Goal: Task Accomplishment & Management: Manage account settings

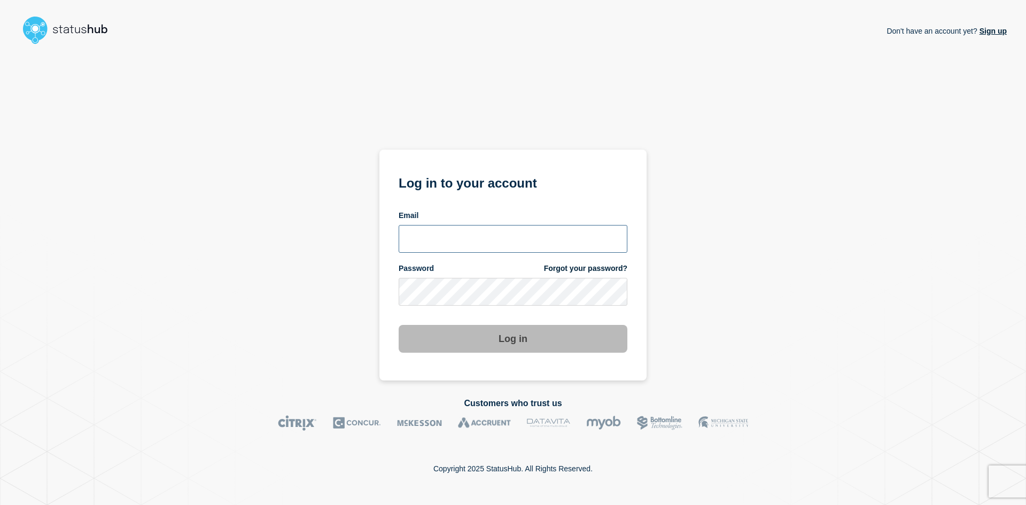
click at [456, 247] on input "email input" at bounding box center [512, 239] width 229 height 28
click at [462, 234] on input "email input" at bounding box center [512, 239] width 229 height 28
click at [416, 233] on input "email input" at bounding box center [512, 239] width 229 height 28
click at [761, 255] on div "Don't have an account yet? Sign up Log in to your account Email Password Forgot…" at bounding box center [512, 215] width 987 height 332
click at [586, 264] on link "Forgot your password?" at bounding box center [585, 268] width 83 height 10
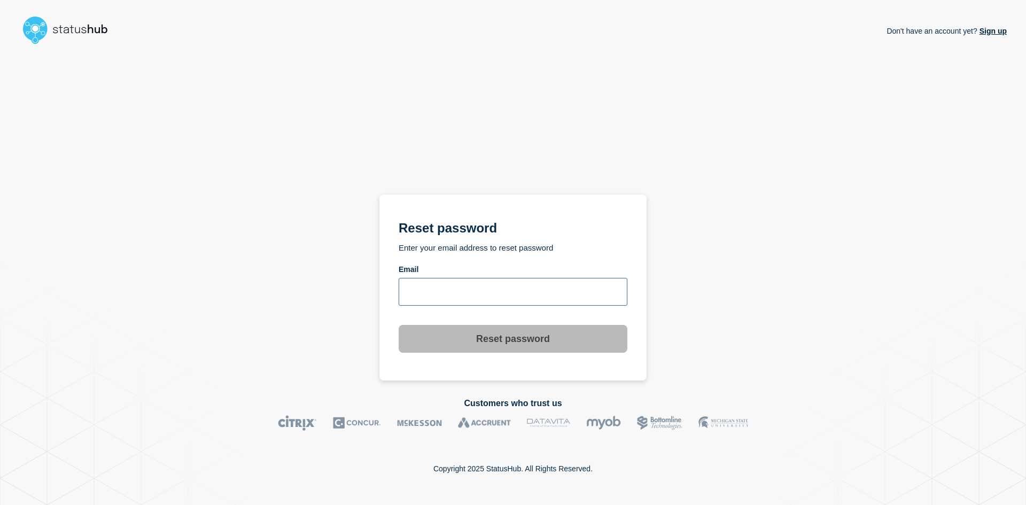
click at [493, 299] on input "email input" at bounding box center [512, 292] width 229 height 28
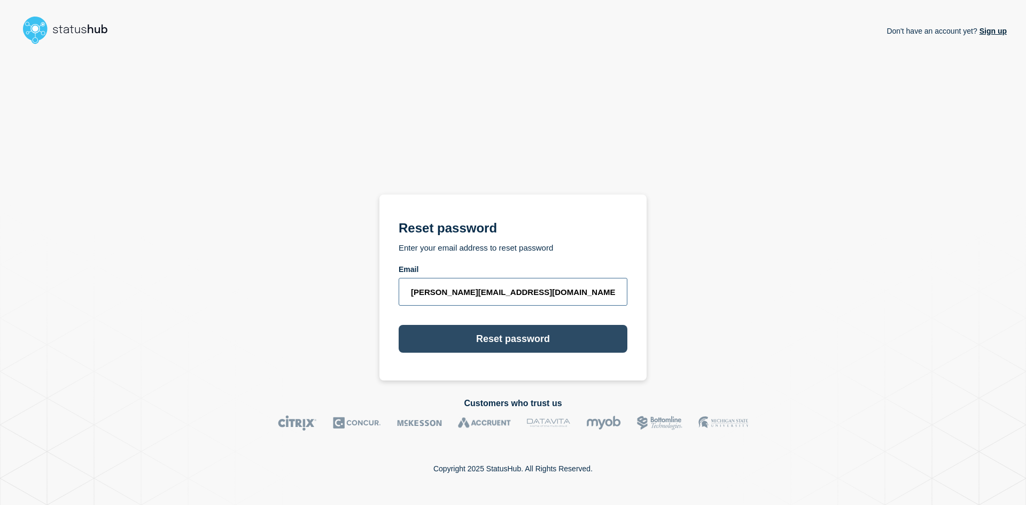
type input "[PERSON_NAME][EMAIL_ADDRESS][DOMAIN_NAME]"
click at [499, 330] on button "Reset password" at bounding box center [512, 339] width 229 height 28
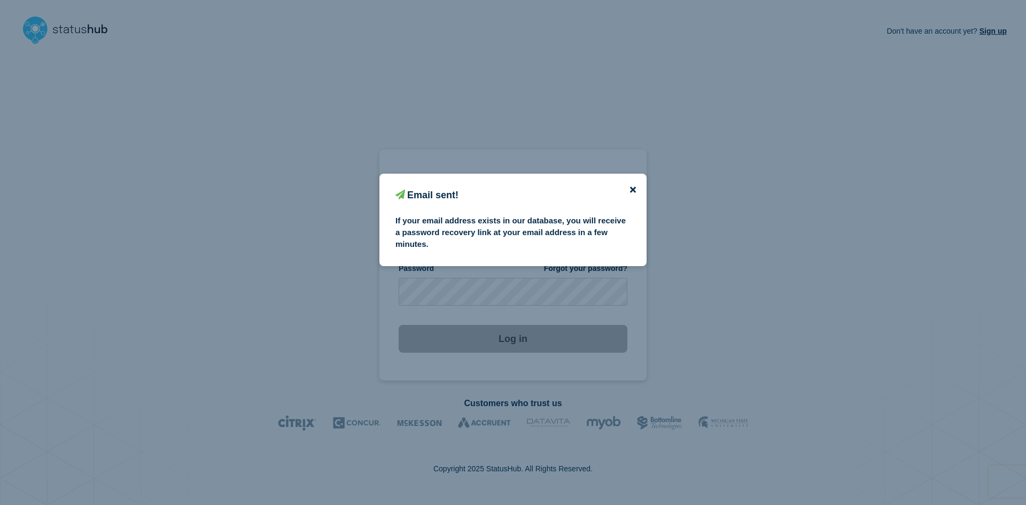
click at [632, 190] on icon "close button" at bounding box center [633, 190] width 6 height 6
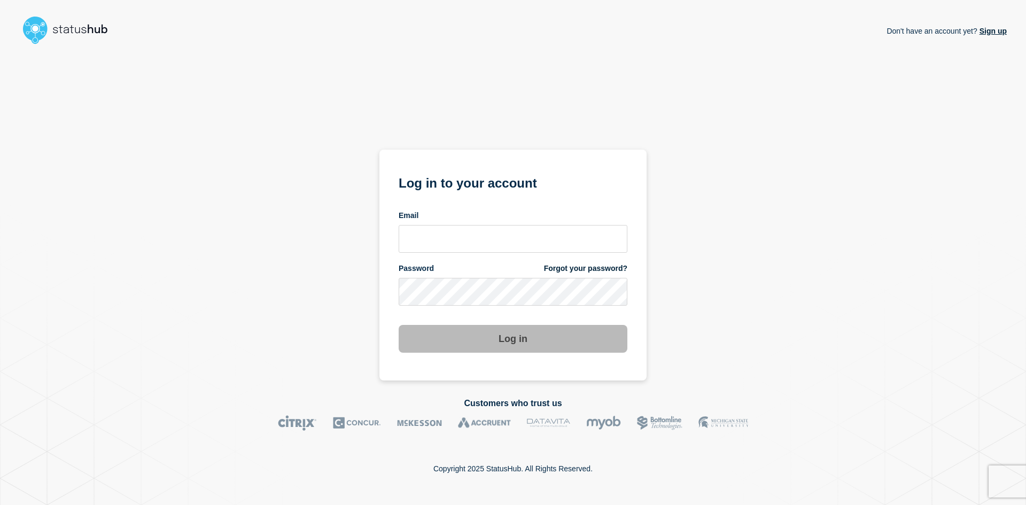
click at [59, 34] on div "Don't have an account yet? Sign up" at bounding box center [512, 31] width 987 height 36
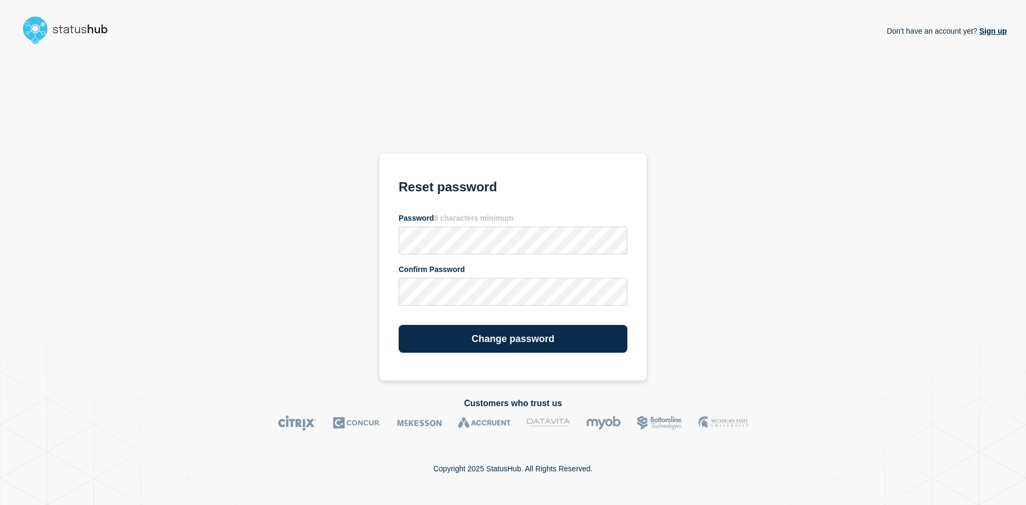
click at [525, 170] on section "Reset password Password 8 characters minimum Confirm Password Change password" at bounding box center [512, 267] width 267 height 228
click at [523, 337] on button "Change password" at bounding box center [512, 339] width 229 height 28
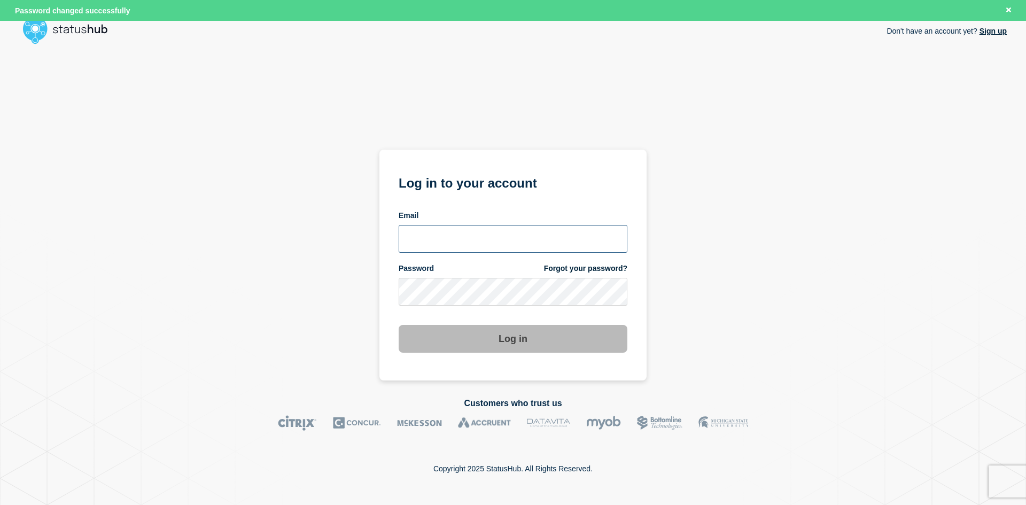
click at [498, 239] on input "email input" at bounding box center [512, 239] width 229 height 28
type input "[PERSON_NAME][EMAIL_ADDRESS][DOMAIN_NAME]"
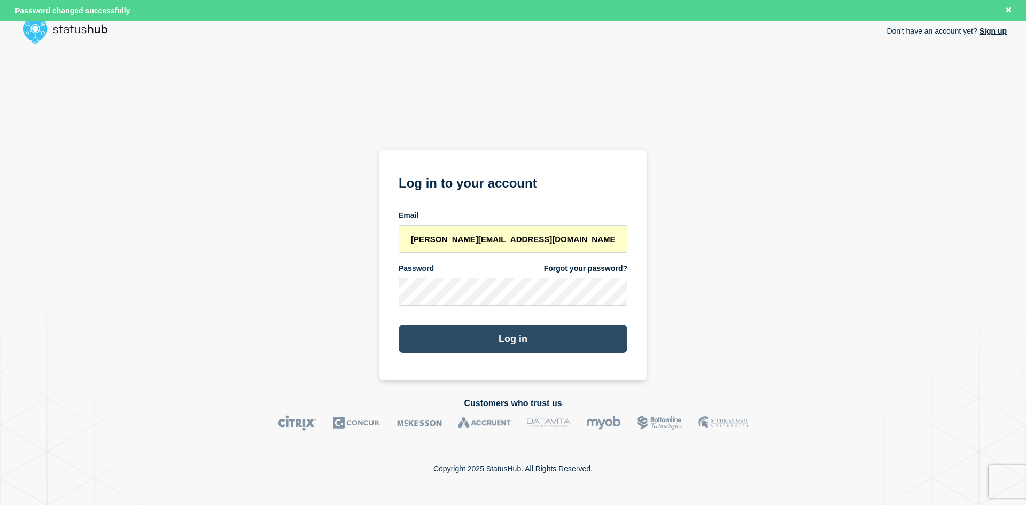
click at [503, 343] on button "Log in" at bounding box center [512, 339] width 229 height 28
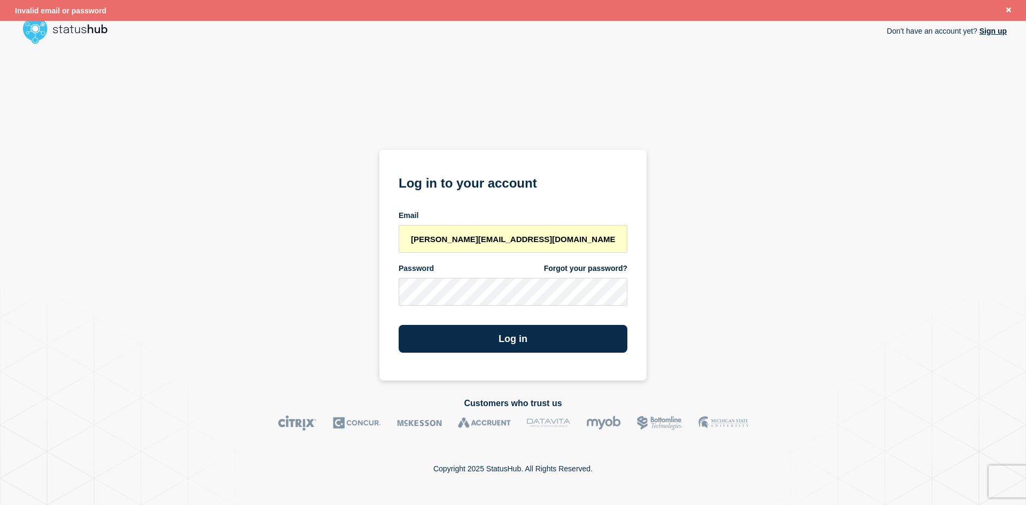
click at [810, 210] on div "Don't have an account yet? Sign up Log in to your account Email gilberto@mswipe…" at bounding box center [512, 215] width 987 height 332
click at [332, 291] on div "Don't have an account yet? Sign up Log in to your account Email gilberto@mswipe…" at bounding box center [512, 215] width 987 height 332
click at [554, 334] on button "Log in" at bounding box center [512, 339] width 229 height 28
click at [380, 303] on section "Log in to your account Email gilberto@mswipe.ca Password Forgot your password? …" at bounding box center [512, 265] width 267 height 231
click at [502, 343] on button "Log in" at bounding box center [512, 339] width 229 height 28
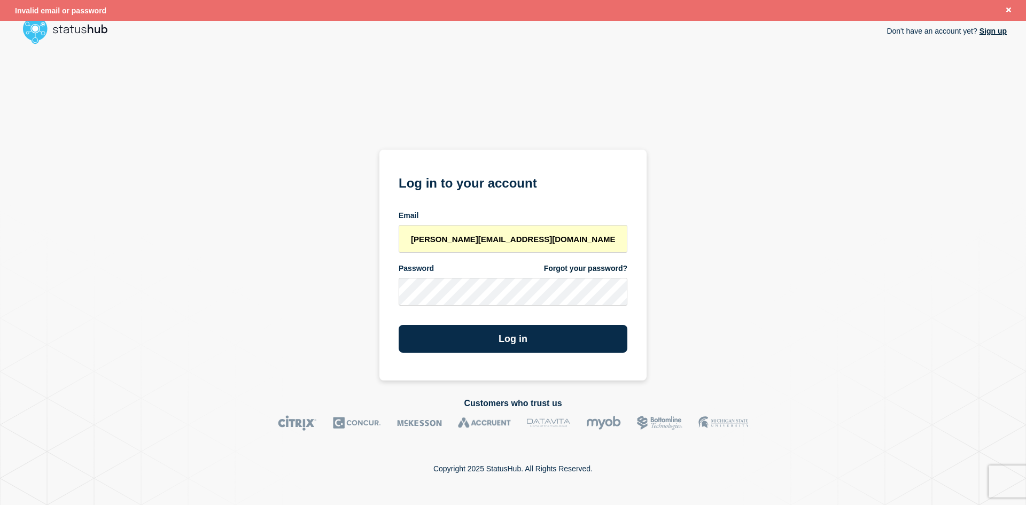
click at [607, 269] on link "Forgot your password?" at bounding box center [585, 268] width 83 height 10
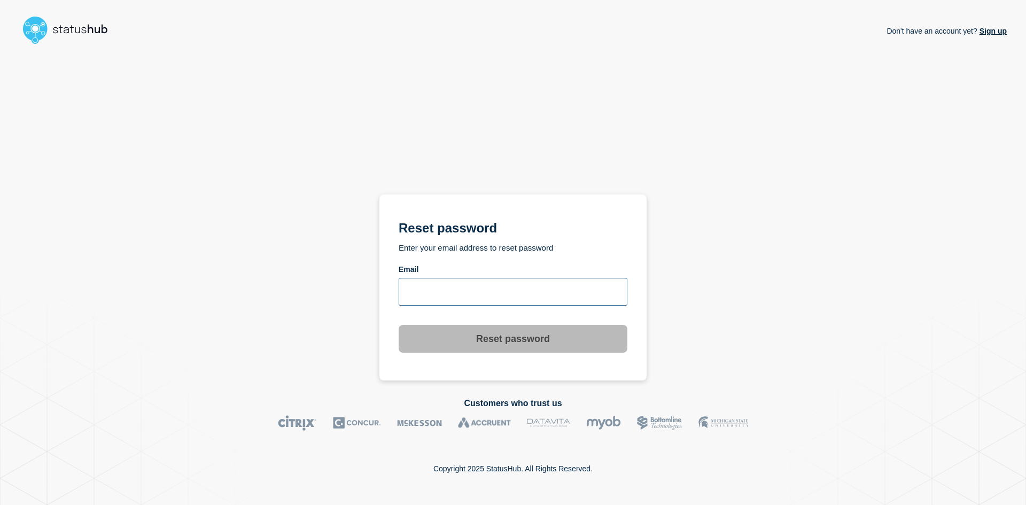
click at [484, 296] on input "email input" at bounding box center [512, 292] width 229 height 28
type input "[PERSON_NAME][EMAIL_ADDRESS][DOMAIN_NAME]"
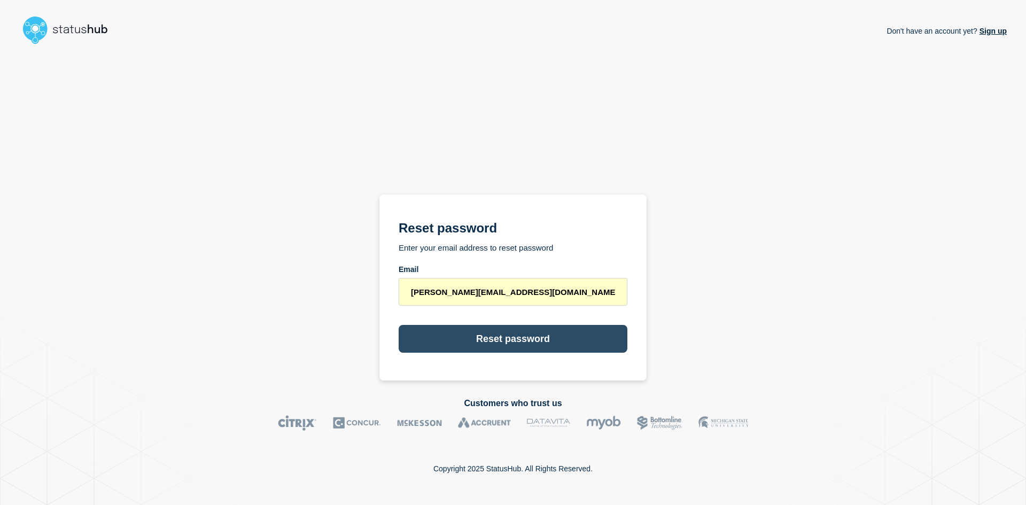
click at [518, 339] on button "Reset password" at bounding box center [512, 339] width 229 height 28
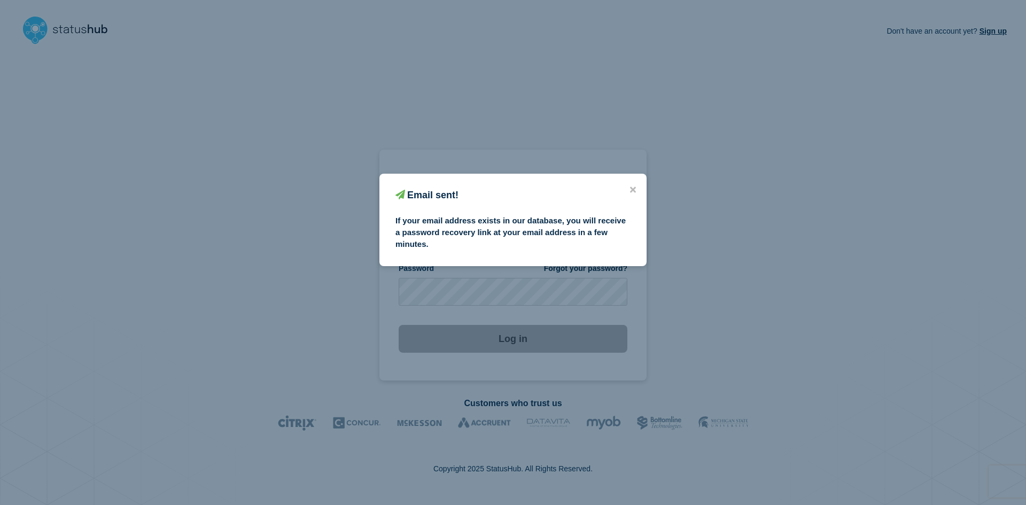
type input "[PERSON_NAME][EMAIL_ADDRESS][DOMAIN_NAME]"
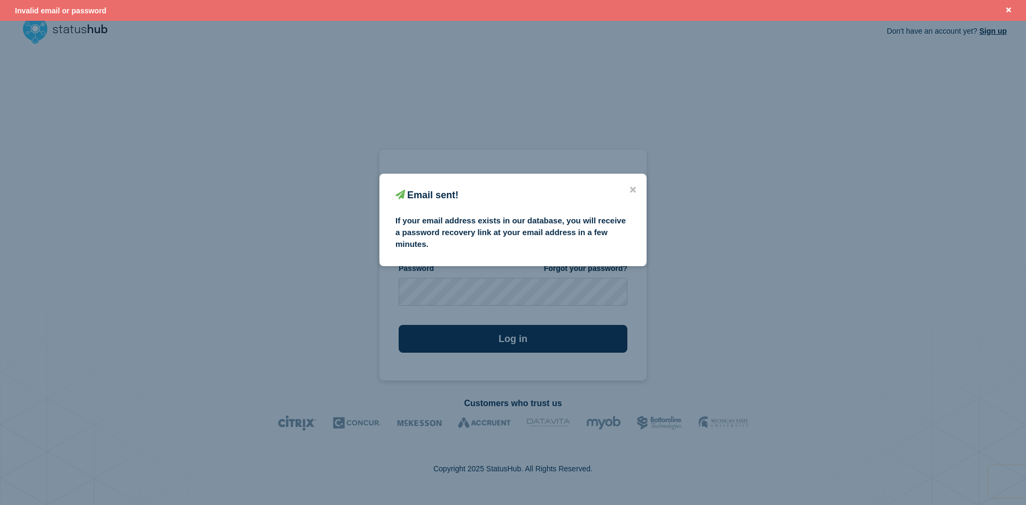
drag, startPoint x: 714, startPoint y: 165, endPoint x: 734, endPoint y: 161, distance: 21.1
click at [715, 163] on div "Email sent! If your email address exists in our database, you will receive a pa…" at bounding box center [513, 252] width 1026 height 505
click at [634, 191] on icon "close button" at bounding box center [633, 189] width 6 height 9
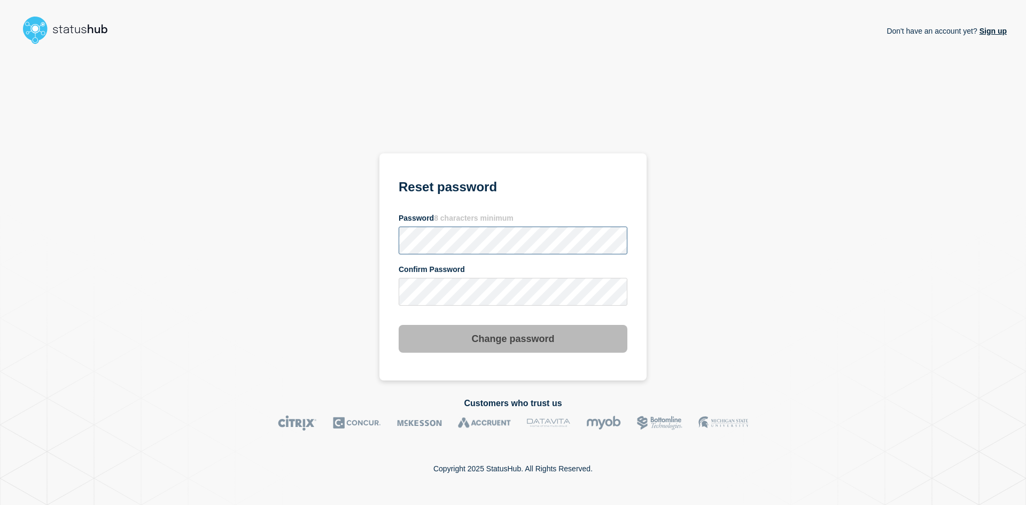
click at [384, 240] on section "Reset password Password 8 characters minimum Confirm Password Change password" at bounding box center [512, 267] width 267 height 228
click at [506, 332] on button "Change password" at bounding box center [512, 339] width 229 height 28
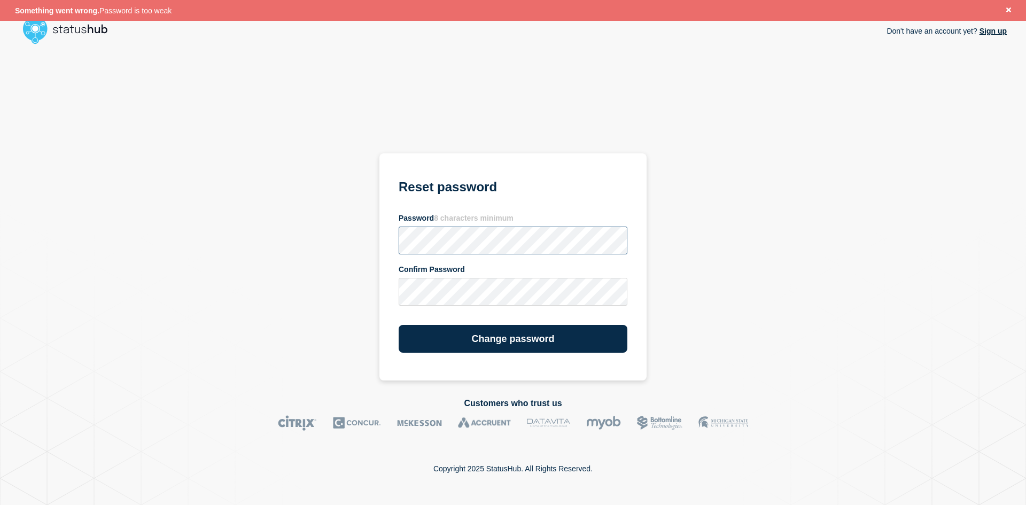
click at [376, 245] on div "Don't have an account yet? Sign up Reset password Password 8 characters minimum…" at bounding box center [512, 215] width 987 height 332
click at [574, 190] on h1 "Reset password" at bounding box center [512, 191] width 229 height 26
click at [385, 239] on section "Reset password Password 8 characters minimum Confirm Password Change password" at bounding box center [512, 267] width 267 height 228
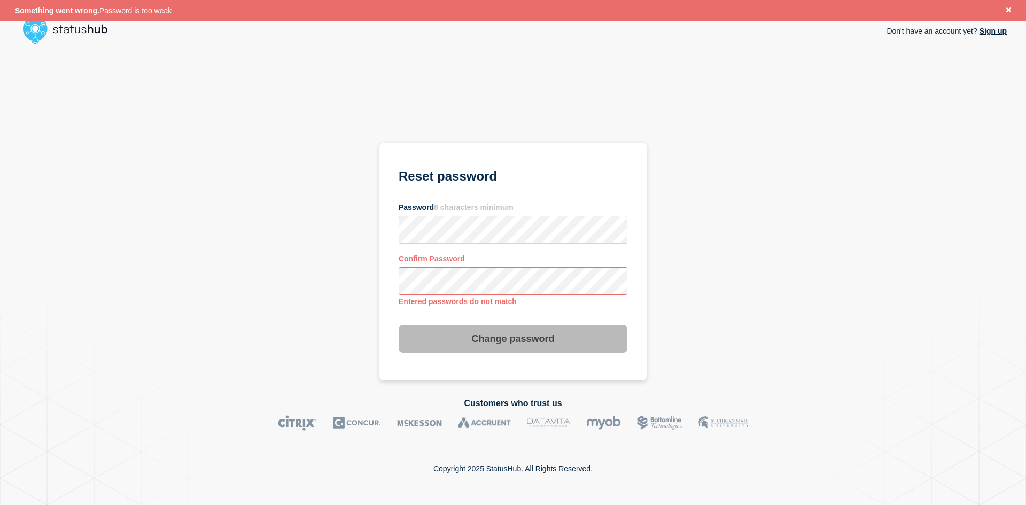
click at [377, 279] on div "Don't have an account yet? Sign up Reset password Password 8 characters minimum…" at bounding box center [512, 215] width 987 height 332
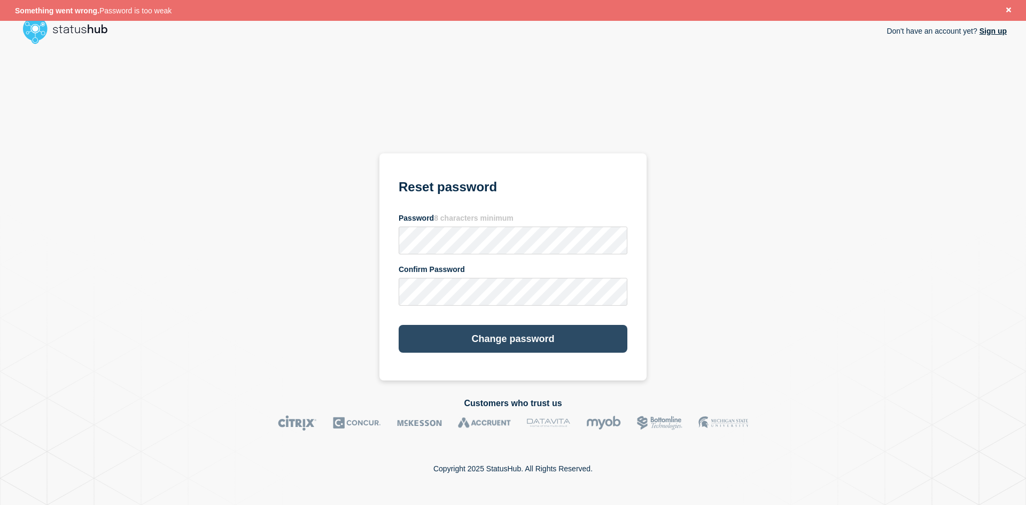
click at [519, 339] on button "Change password" at bounding box center [512, 339] width 229 height 28
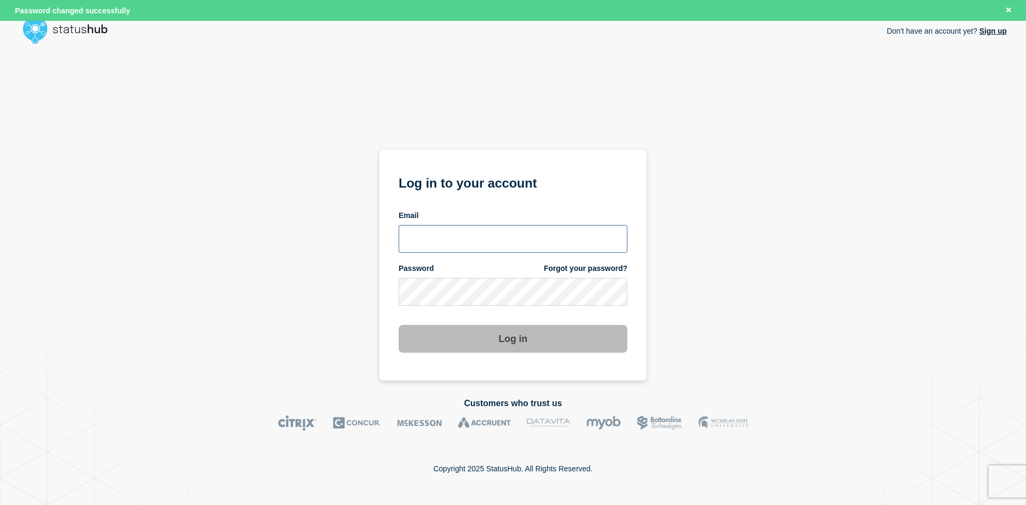
click at [505, 236] on input "email input" at bounding box center [512, 239] width 229 height 28
type input "[PERSON_NAME][EMAIL_ADDRESS][DOMAIN_NAME]"
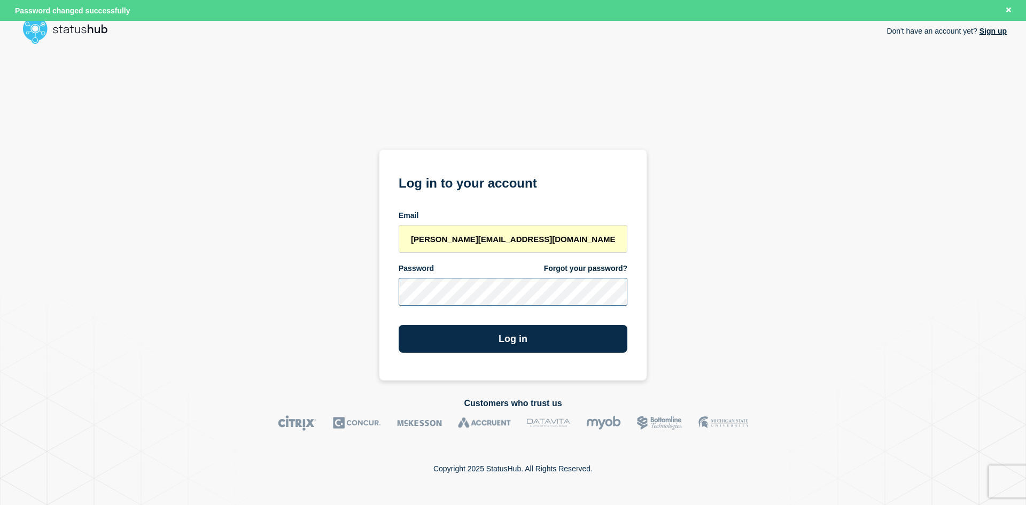
click at [396, 290] on section "Log in to your account Email [PERSON_NAME][EMAIL_ADDRESS][DOMAIN_NAME] Password…" at bounding box center [512, 265] width 267 height 231
click at [497, 340] on button "Log in" at bounding box center [512, 339] width 229 height 28
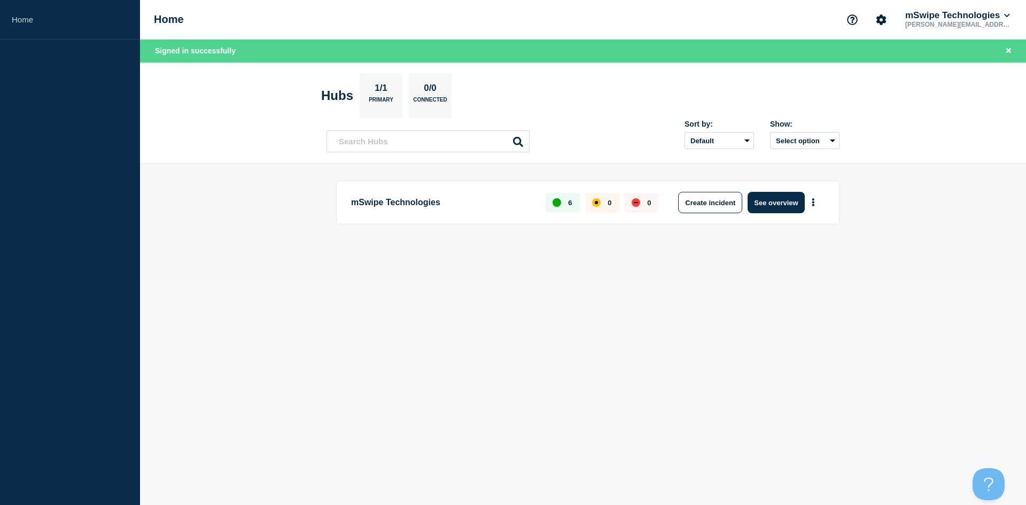
click at [900, 244] on main "mSwipe Technologies 6 0 0 Create incident See overview" at bounding box center [583, 220] width 886 height 114
click at [560, 261] on main "mSwipe Technologies 6 0 0 Create incident See overview" at bounding box center [583, 220] width 886 height 114
click at [528, 202] on p "mSwipe Technologies" at bounding box center [442, 202] width 182 height 21
click at [706, 206] on button "Create incident" at bounding box center [710, 202] width 64 height 21
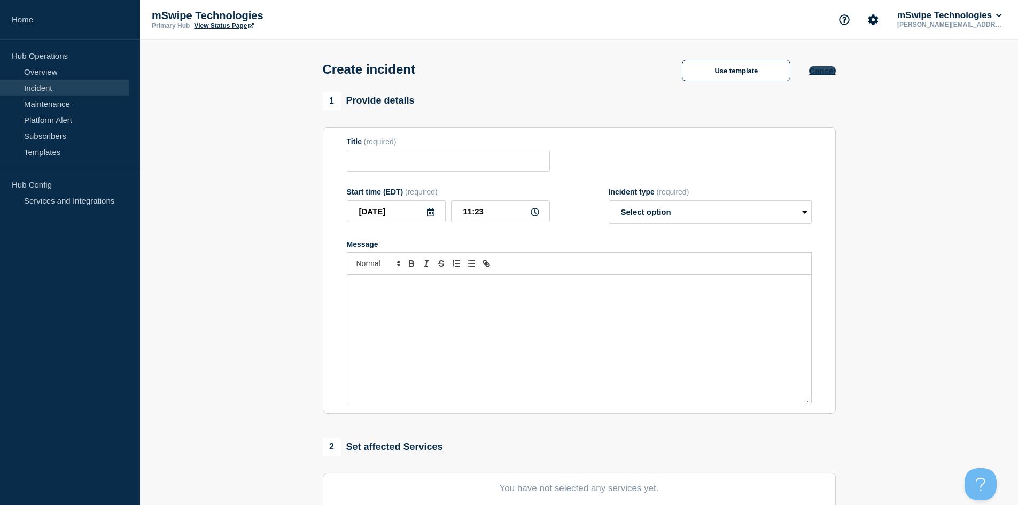
click at [809, 74] on button "Cancel" at bounding box center [822, 70] width 26 height 9
